Goal: Task Accomplishment & Management: Use online tool/utility

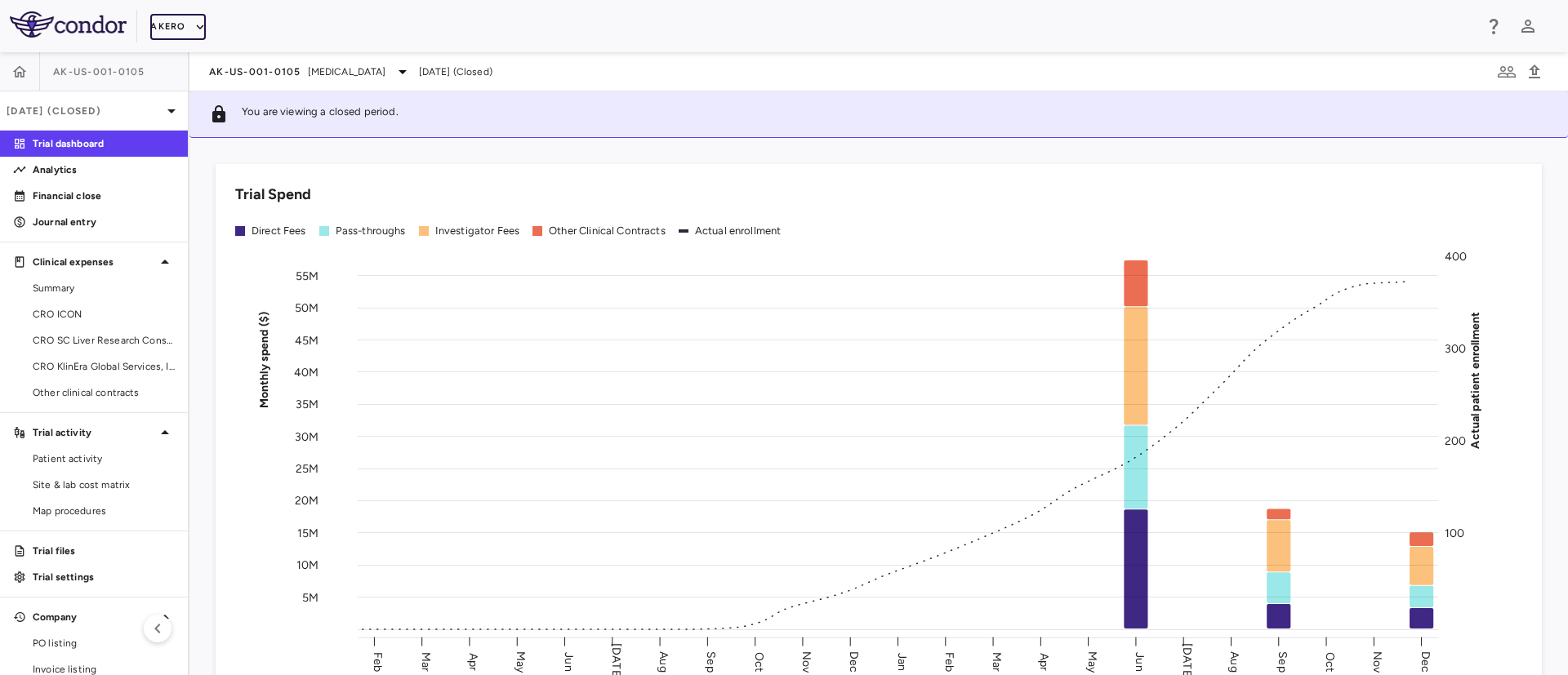
click at [196, 23] on icon "button" at bounding box center [200, 27] width 14 height 14
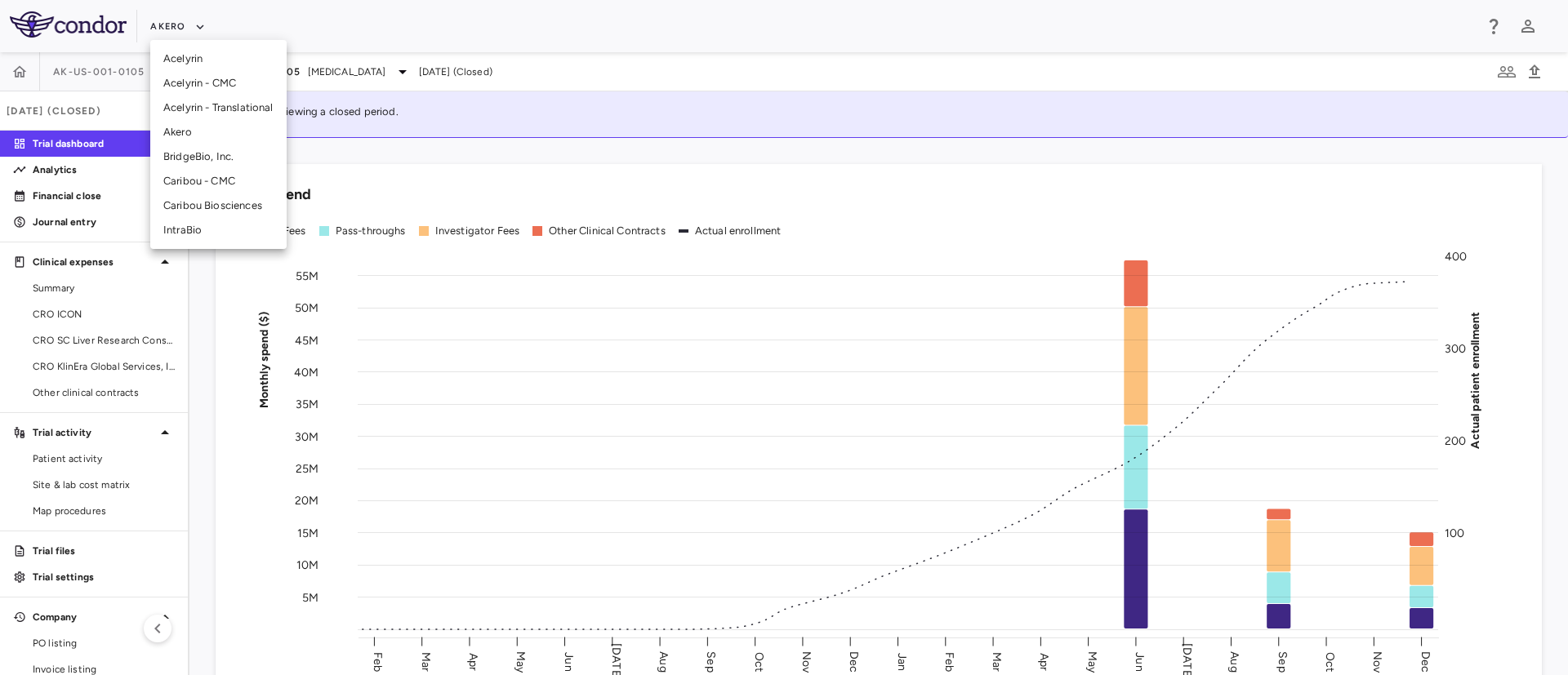
click at [184, 208] on li "Caribou Biosciences" at bounding box center [218, 205] width 136 height 24
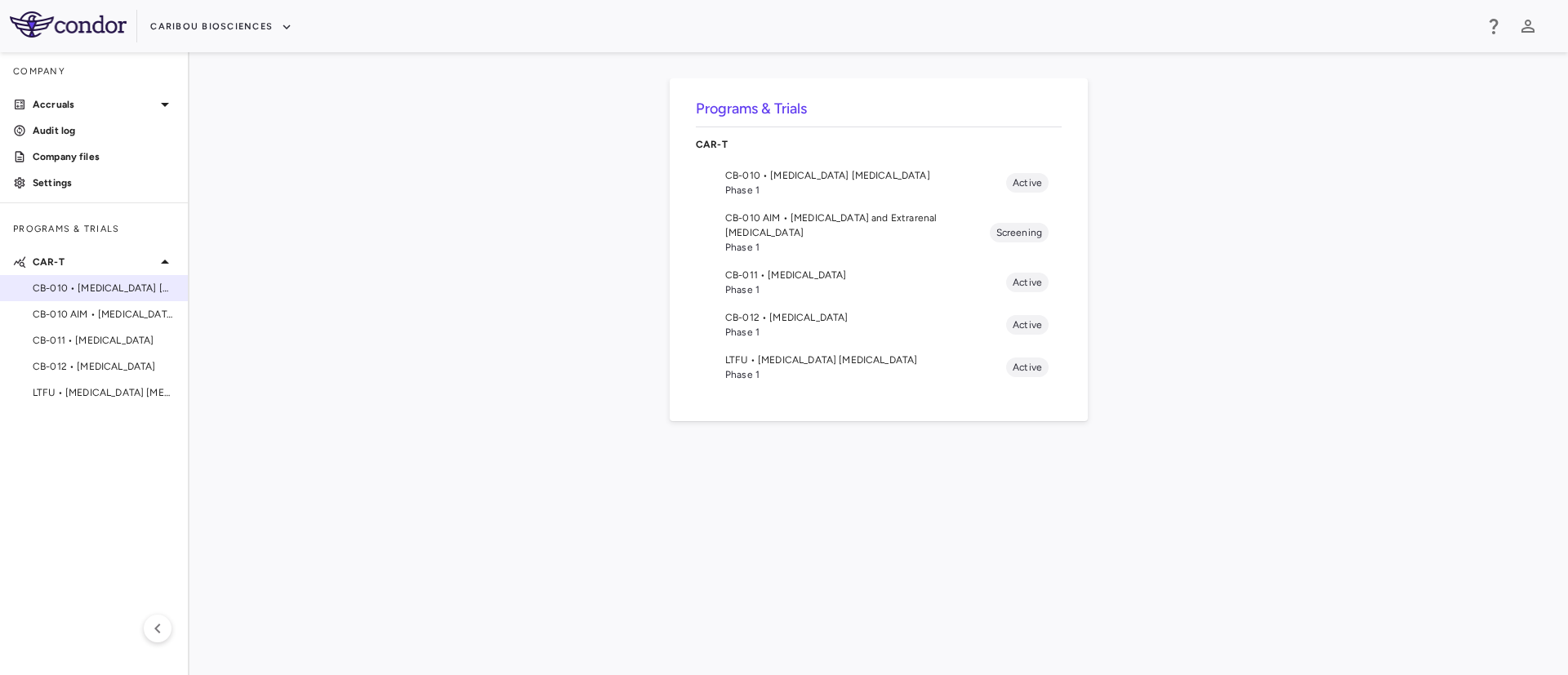
click at [111, 287] on span "CB-010 • [MEDICAL_DATA] [MEDICAL_DATA]" at bounding box center [104, 288] width 142 height 14
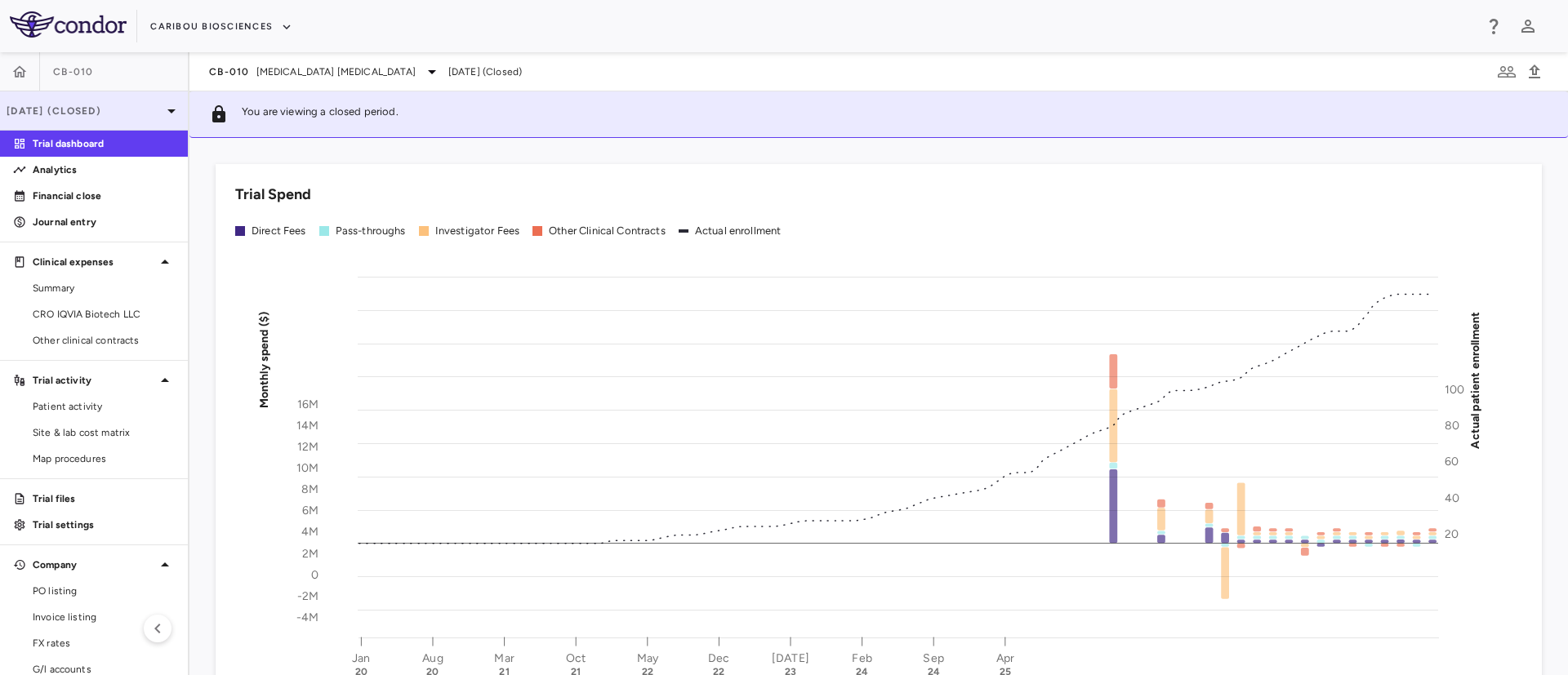
click at [162, 104] on icon at bounding box center [172, 111] width 20 height 20
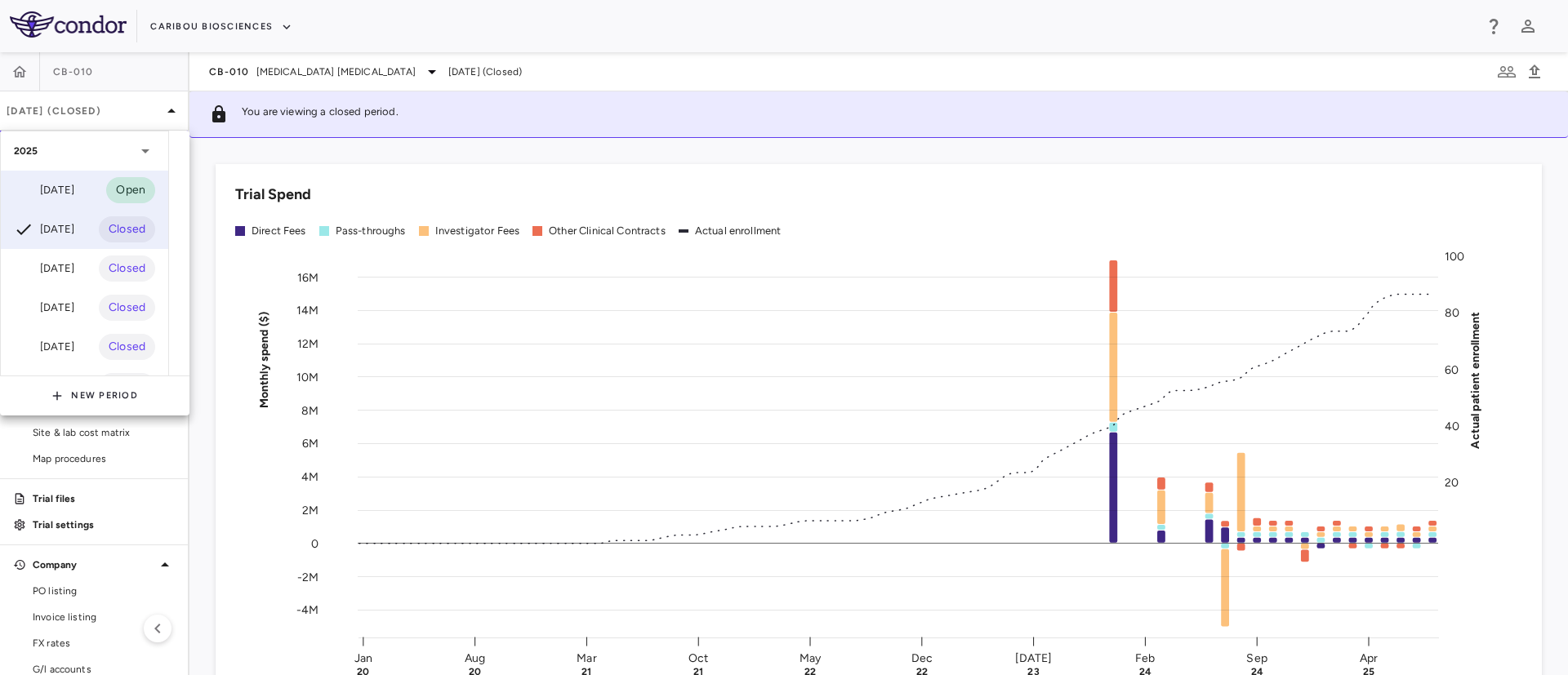
click at [59, 192] on div "[DATE]" at bounding box center [43, 190] width 60 height 20
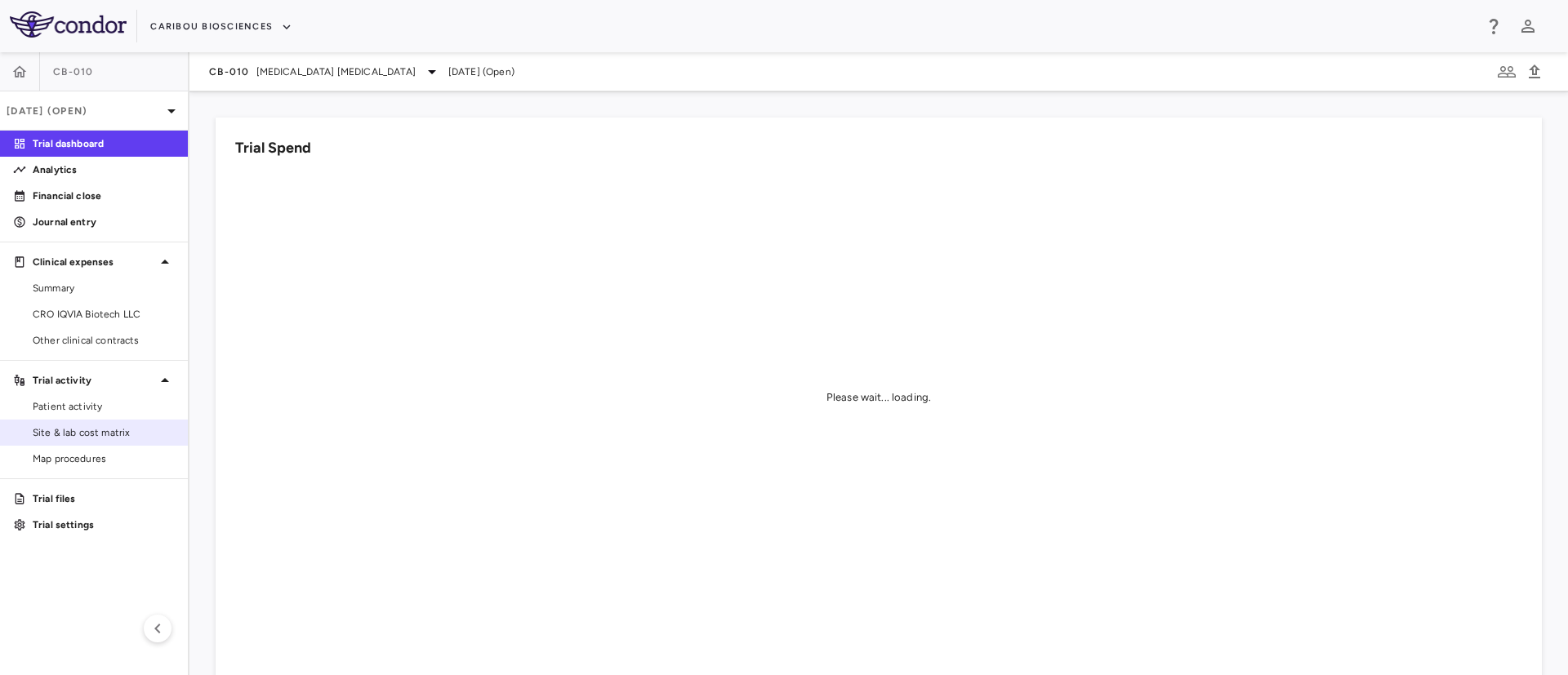
click at [57, 432] on span "Site & lab cost matrix" at bounding box center [104, 432] width 142 height 14
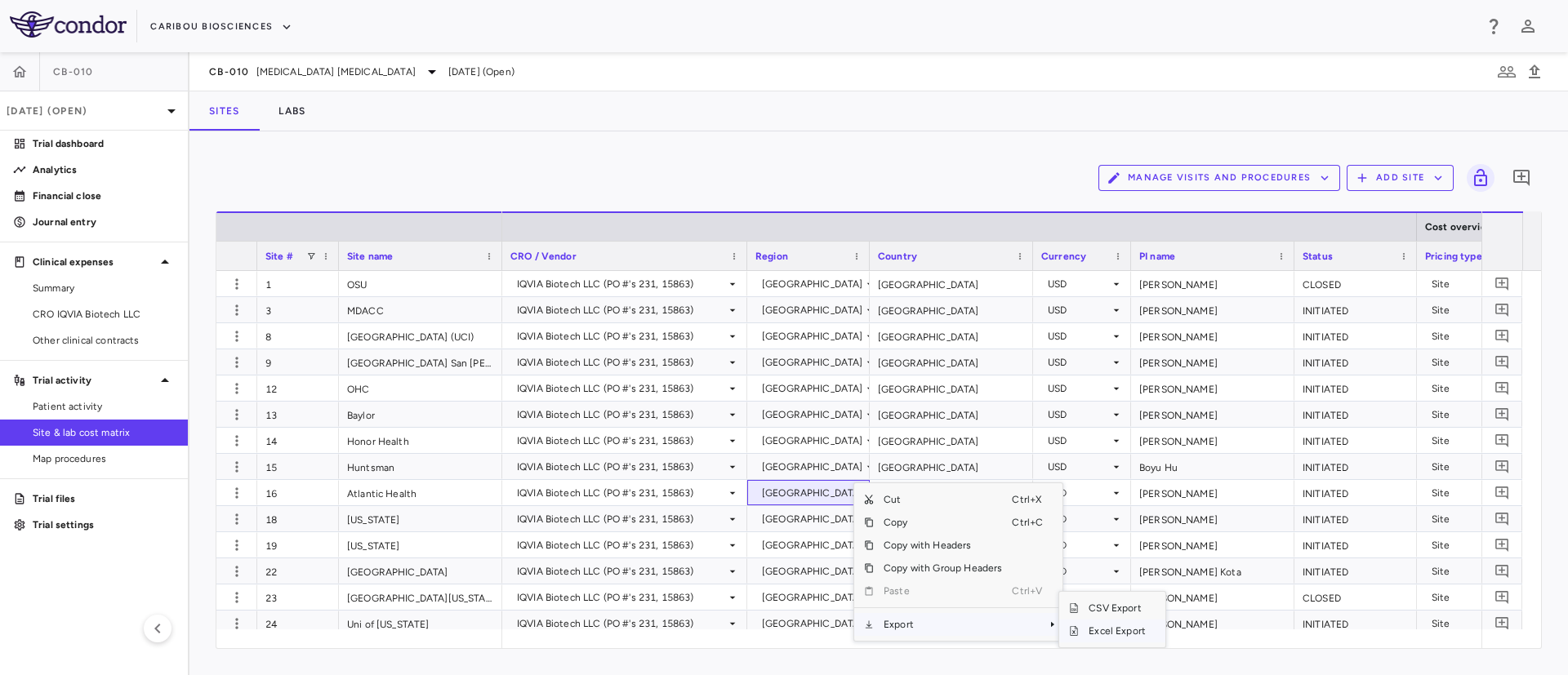
click at [1117, 634] on span "Excel Export" at bounding box center [1117, 630] width 77 height 22
click at [32, 75] on button "button" at bounding box center [20, 72] width 40 height 40
